Goal: Find specific page/section: Find specific page/section

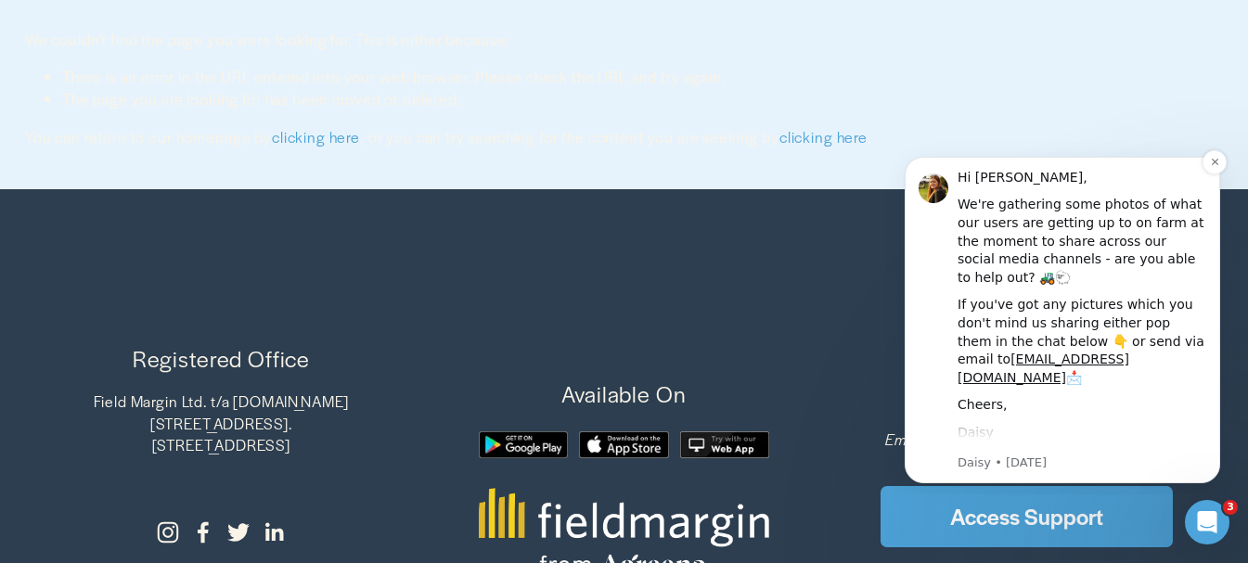
scroll to position [186, 0]
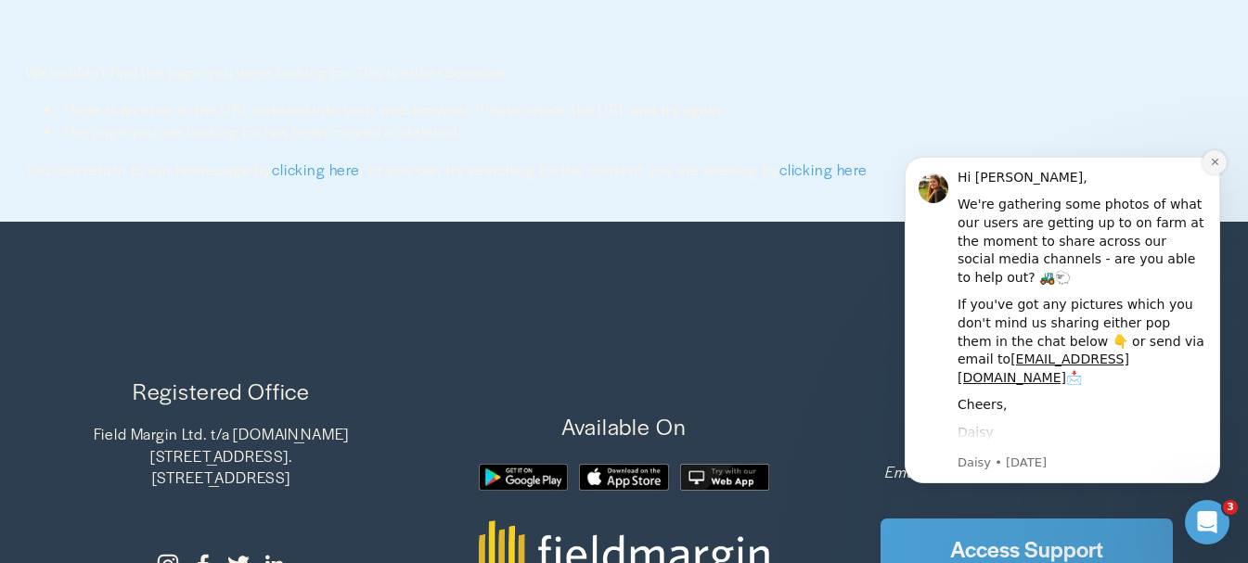
click at [1212, 162] on icon "Dismiss notification" at bounding box center [1215, 162] width 10 height 10
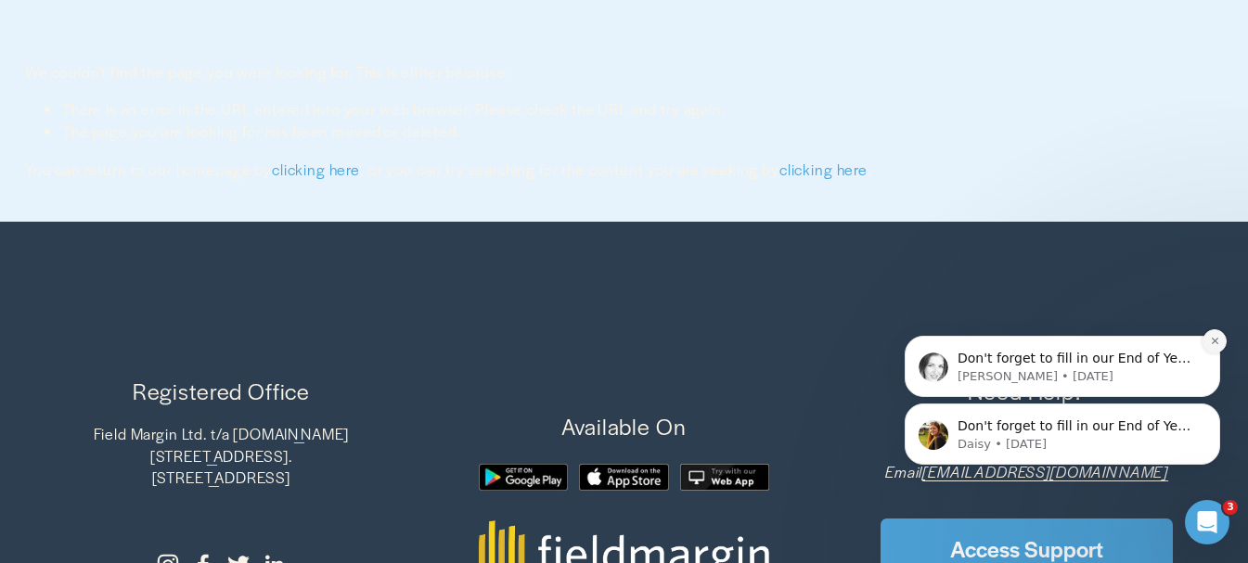
click at [1216, 339] on icon "Dismiss notification" at bounding box center [1215, 341] width 10 height 10
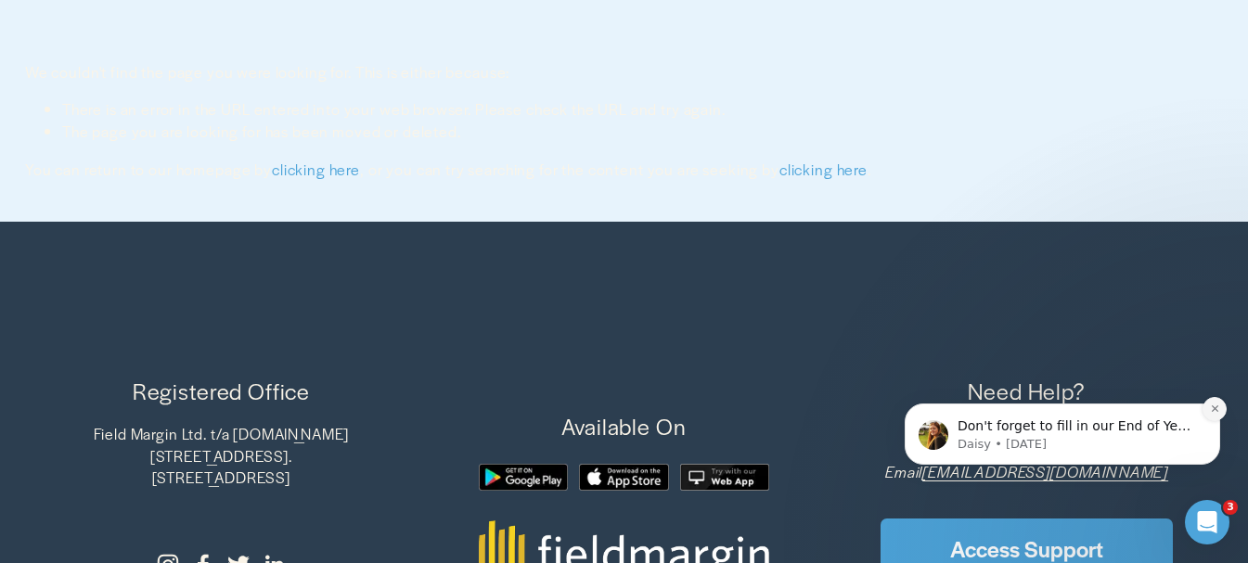
click at [1212, 408] on icon "Dismiss notification" at bounding box center [1215, 409] width 10 height 10
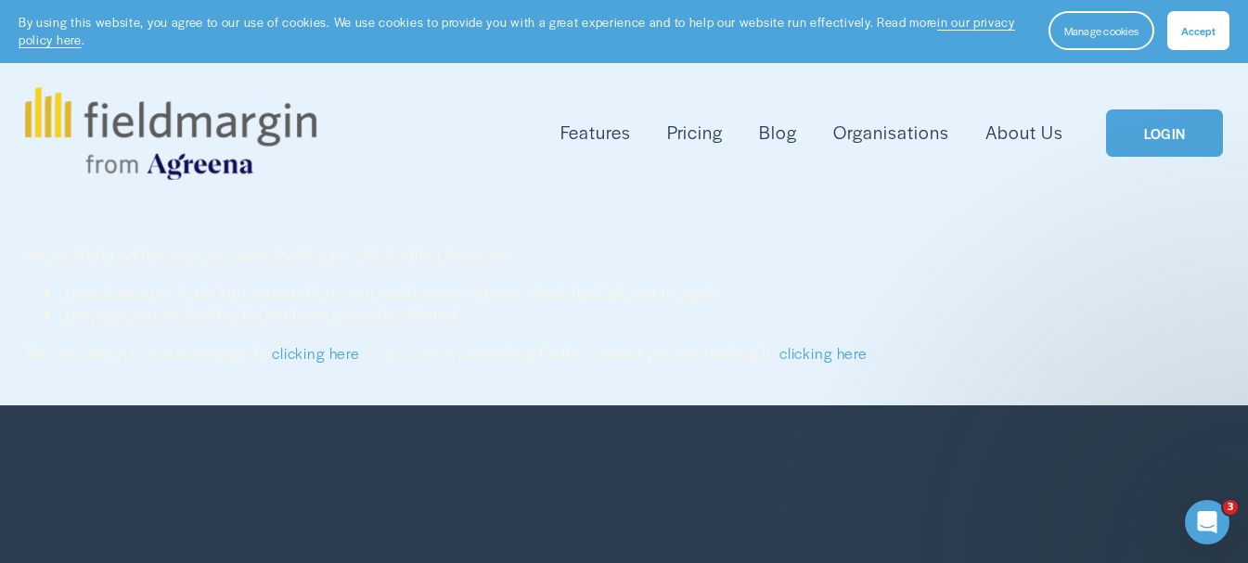
scroll to position [0, 0]
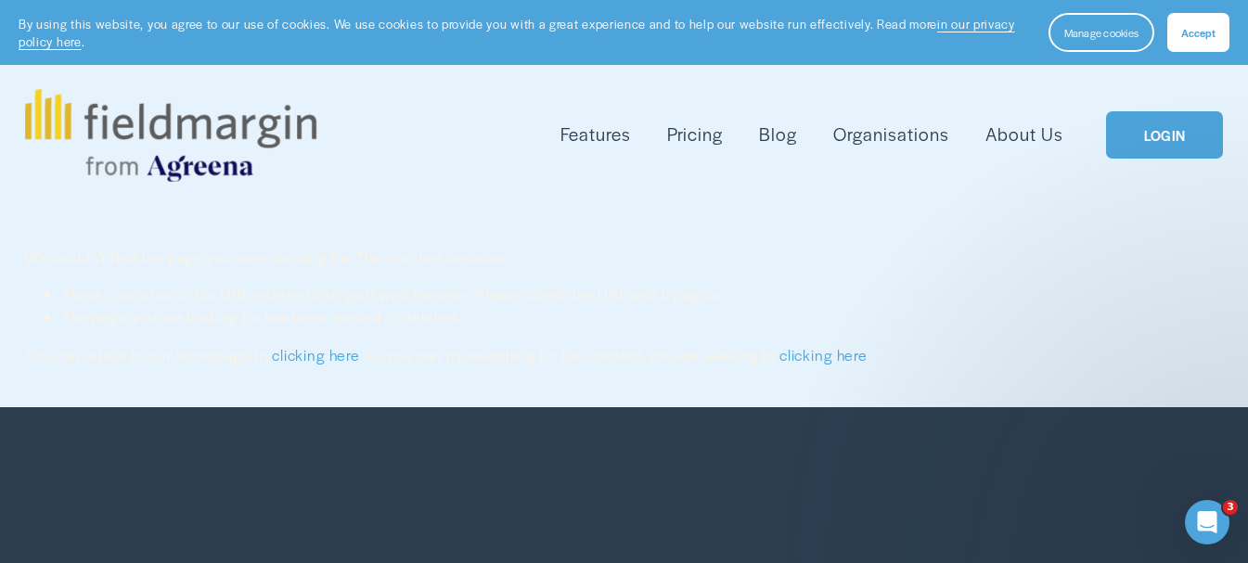
click at [1168, 134] on link "LOGIN" at bounding box center [1164, 134] width 117 height 47
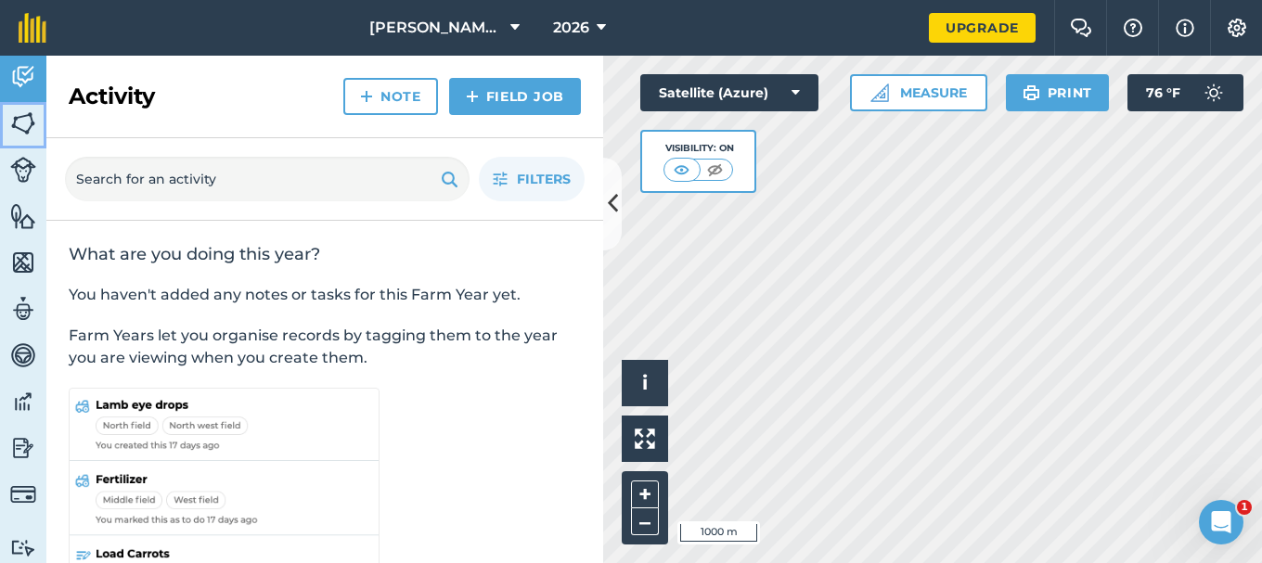
click at [26, 121] on img at bounding box center [23, 124] width 26 height 28
